Goal: Task Accomplishment & Management: Use online tool/utility

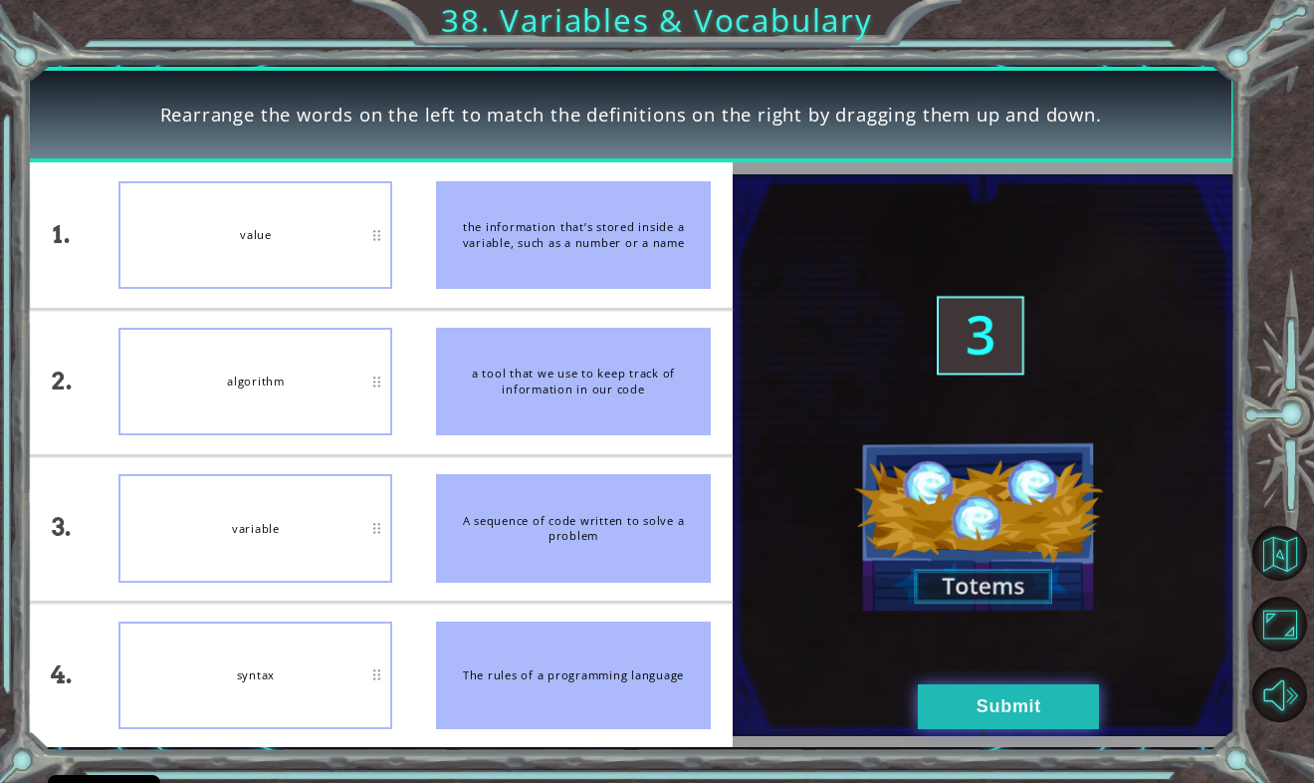
click at [943, 707] on button "Submit" at bounding box center [1008, 706] width 181 height 45
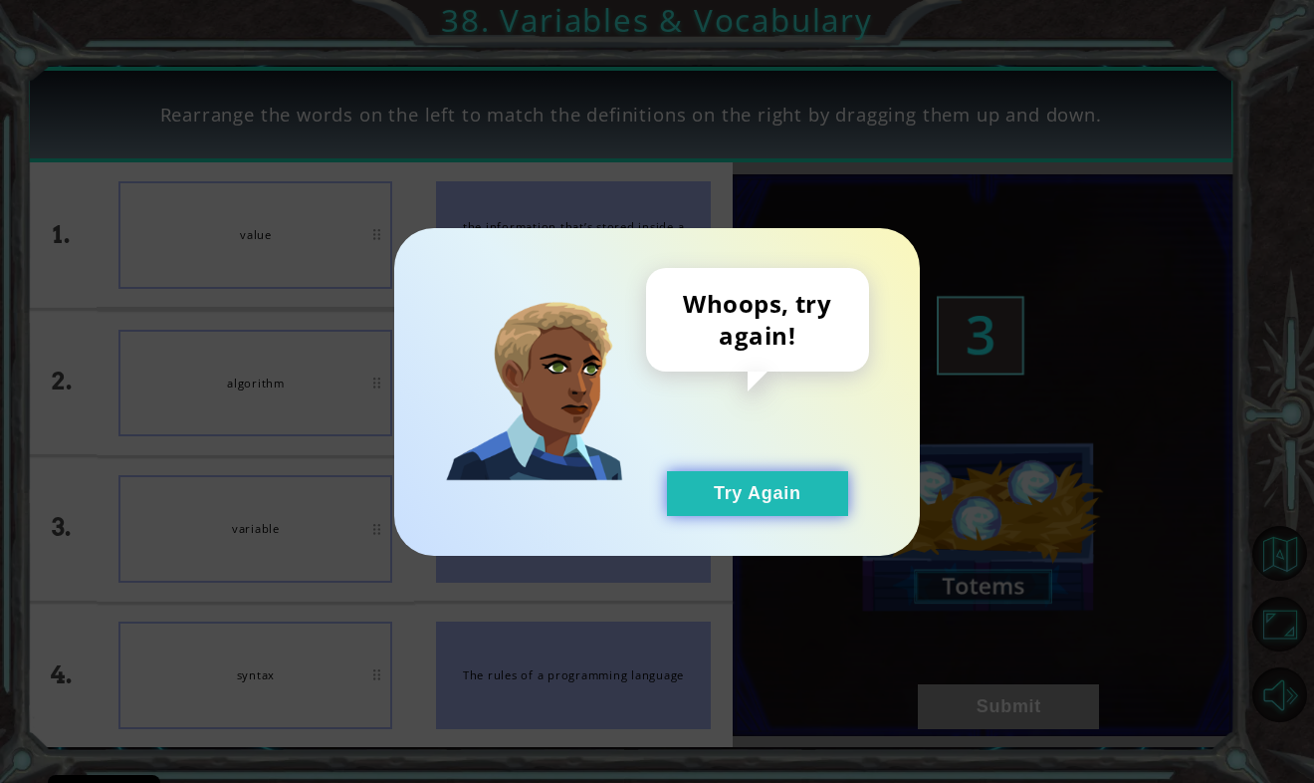
click at [776, 509] on button "Try Again" at bounding box center [757, 493] width 181 height 45
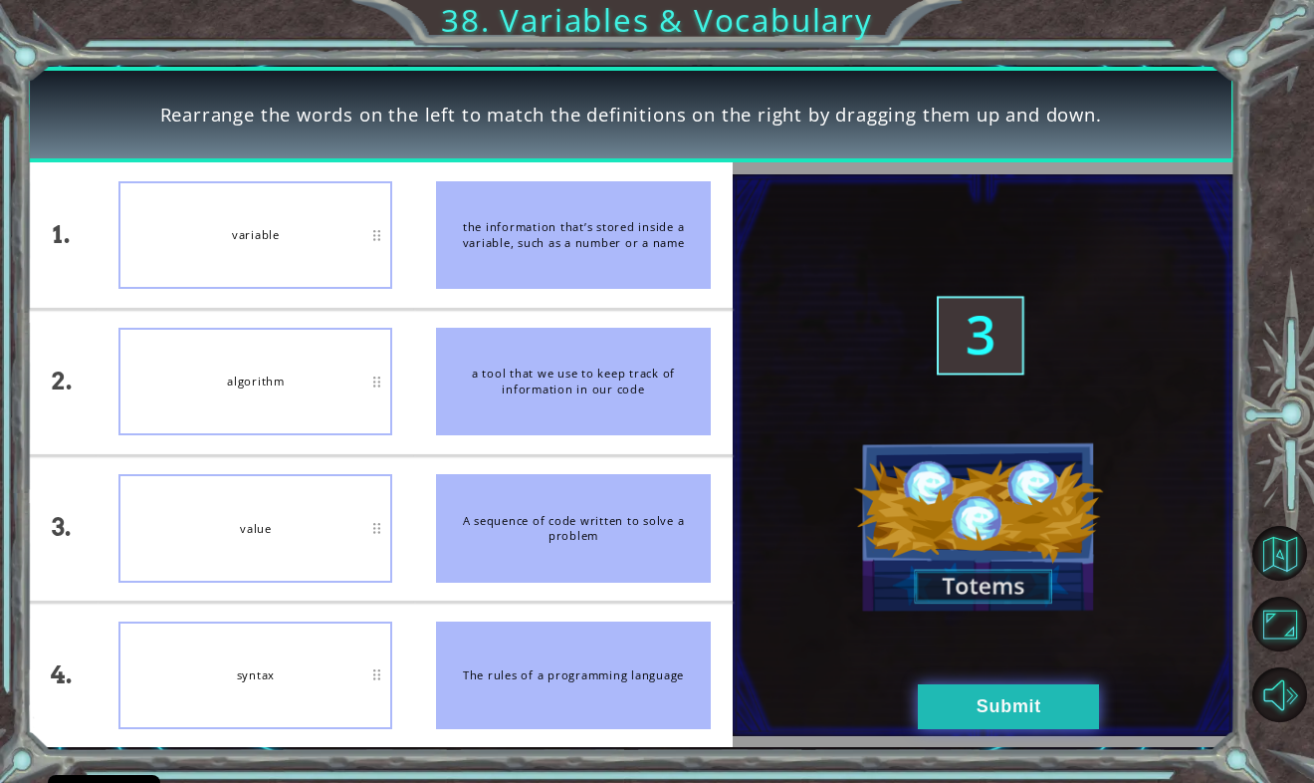
click at [950, 717] on button "Submit" at bounding box center [1008, 706] width 181 height 45
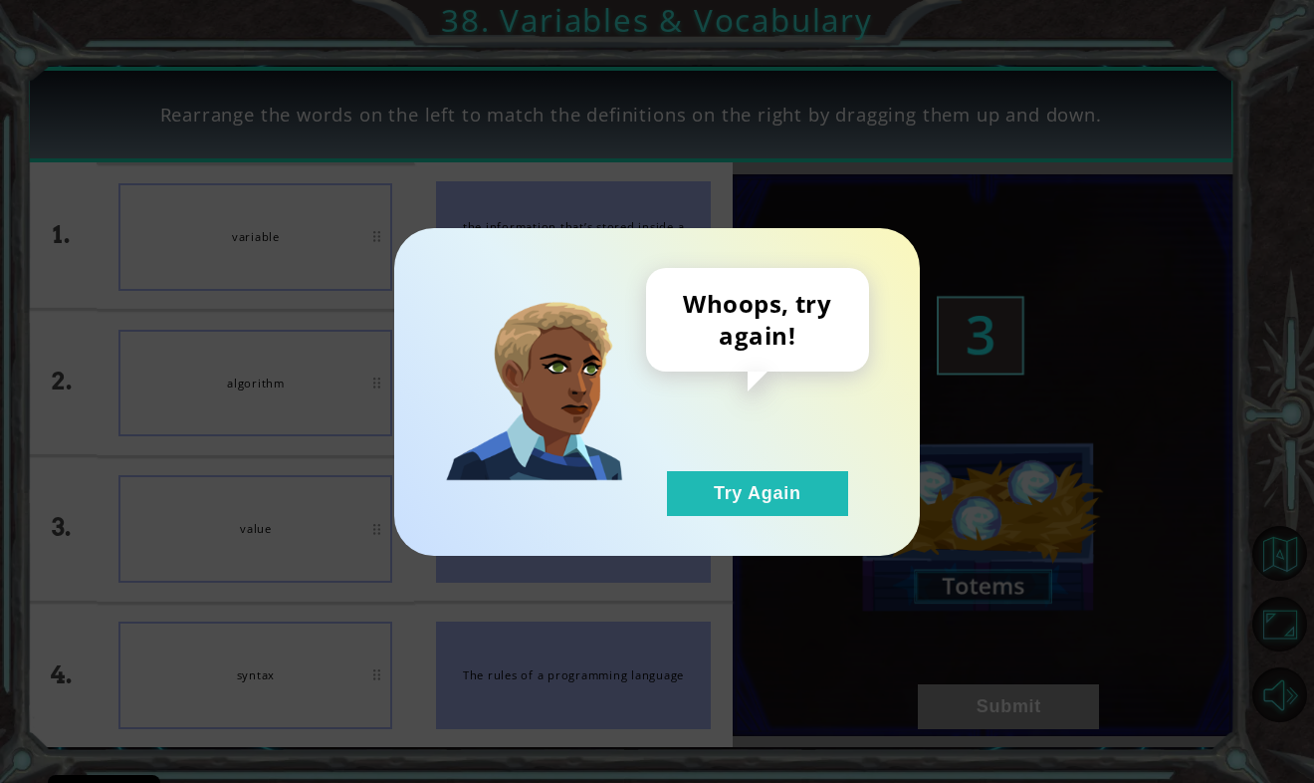
click at [688, 468] on div "Whoops, try again! Try Again" at bounding box center [757, 392] width 223 height 248
click at [699, 485] on button "Try Again" at bounding box center [757, 493] width 181 height 45
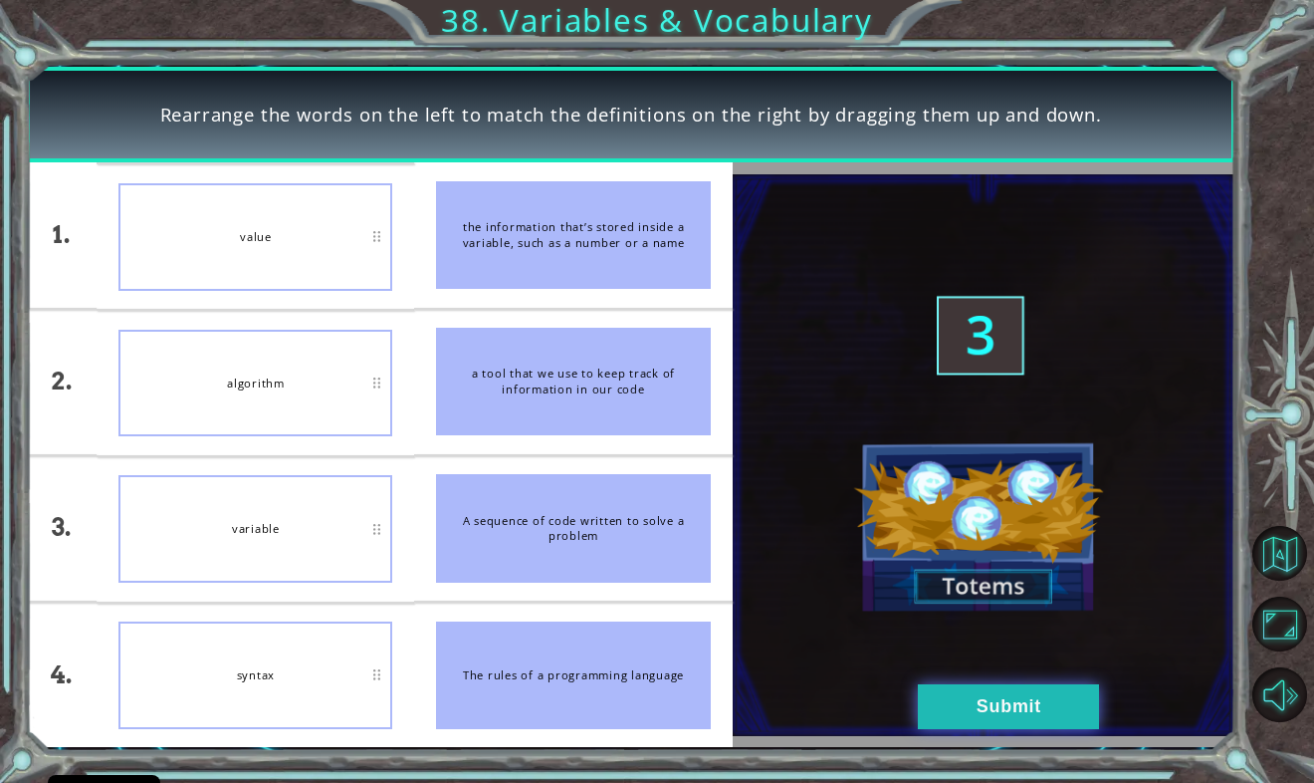
click at [1084, 722] on button "Submit" at bounding box center [1008, 706] width 181 height 45
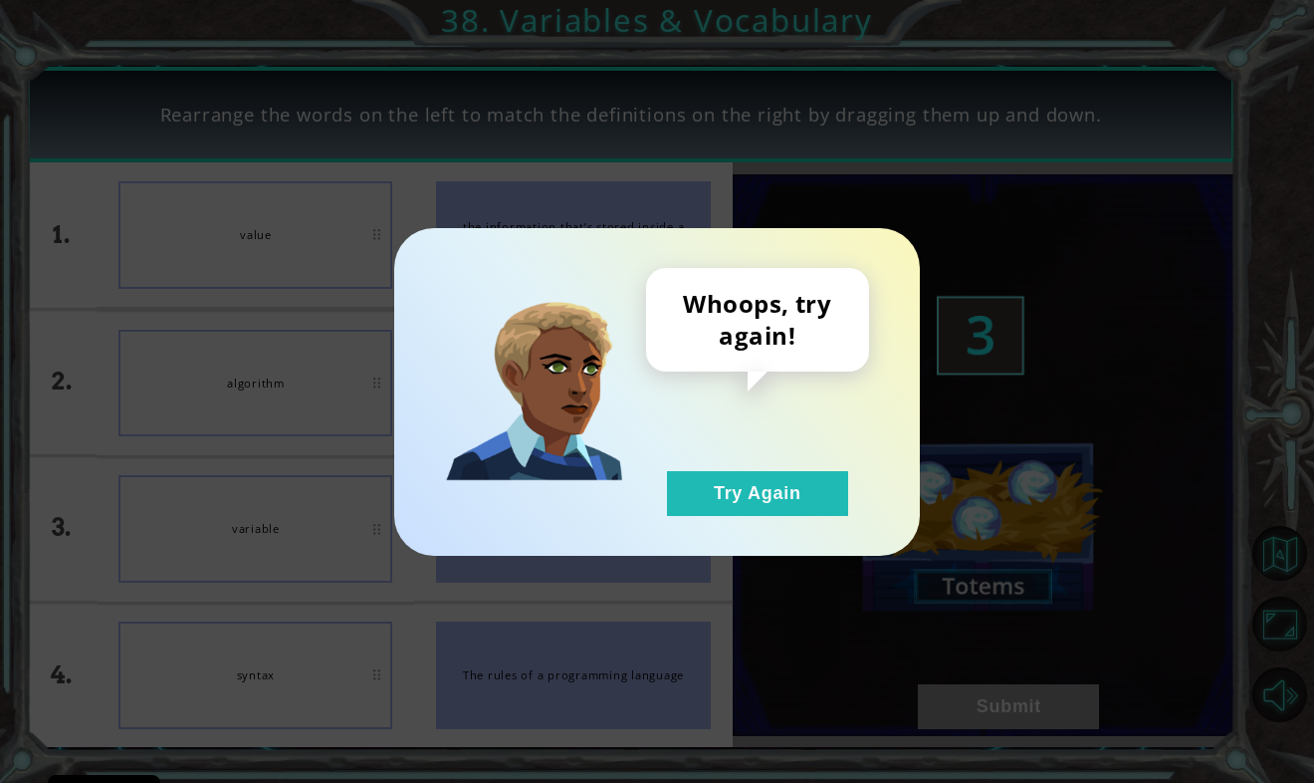
click at [794, 523] on div "Whoops, try again! Try Again" at bounding box center [657, 392] width 526 height 328
click at [775, 510] on button "Try Again" at bounding box center [757, 493] width 181 height 45
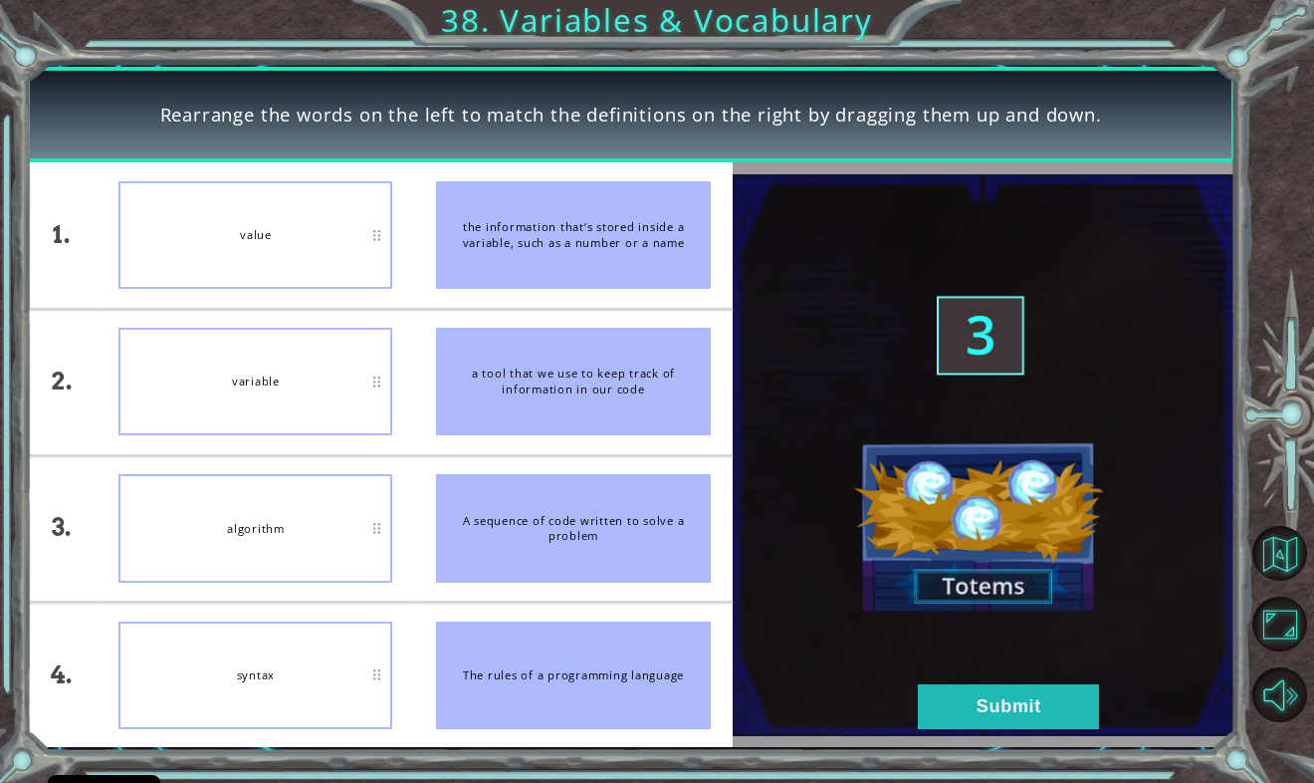
click at [1030, 649] on img at bounding box center [984, 455] width 503 height 562
click at [1044, 710] on button "Submit" at bounding box center [1008, 706] width 181 height 45
